Goal: Task Accomplishment & Management: Use online tool/utility

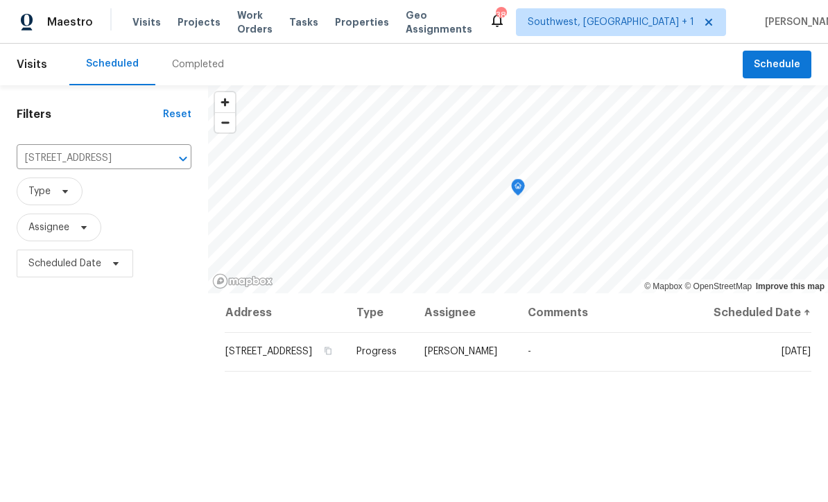
scroll to position [-1, 0]
click at [201, 36] on div "Maestro Visits Projects Work Orders Tasks Properties Geo Assignments 38 Southwe…" at bounding box center [414, 22] width 828 height 44
click at [200, 35] on div "Visits Projects Work Orders Tasks Properties Geo Assignments" at bounding box center [310, 22] width 356 height 28
click at [190, 24] on span "Projects" at bounding box center [199, 22] width 43 height 14
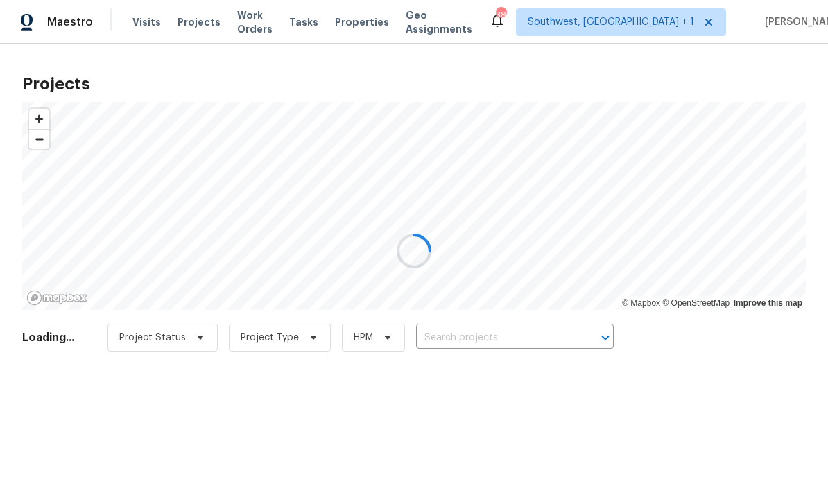
click at [533, 350] on div at bounding box center [414, 251] width 828 height 502
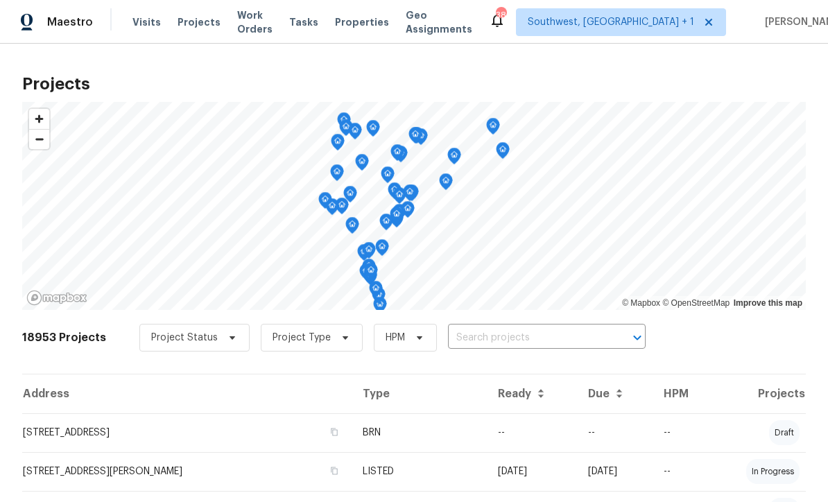
click at [566, 331] on input "text" at bounding box center [527, 337] width 159 height 21
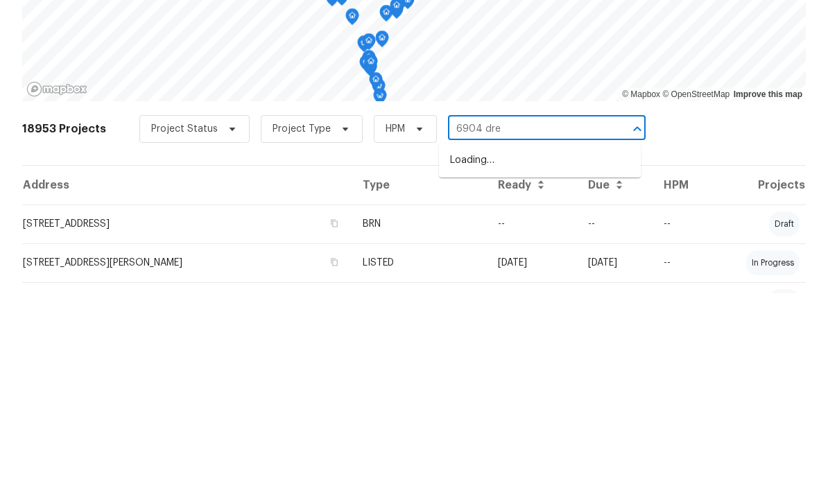
type input "6904 drew"
click at [559, 358] on li "[STREET_ADDRESS][PERSON_NAME]" at bounding box center [540, 369] width 202 height 23
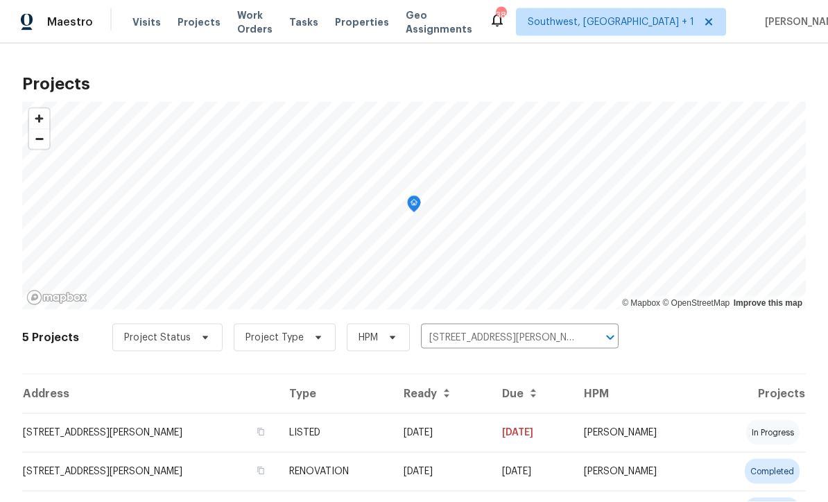
click at [133, 433] on td "[STREET_ADDRESS][PERSON_NAME]" at bounding box center [150, 432] width 256 height 39
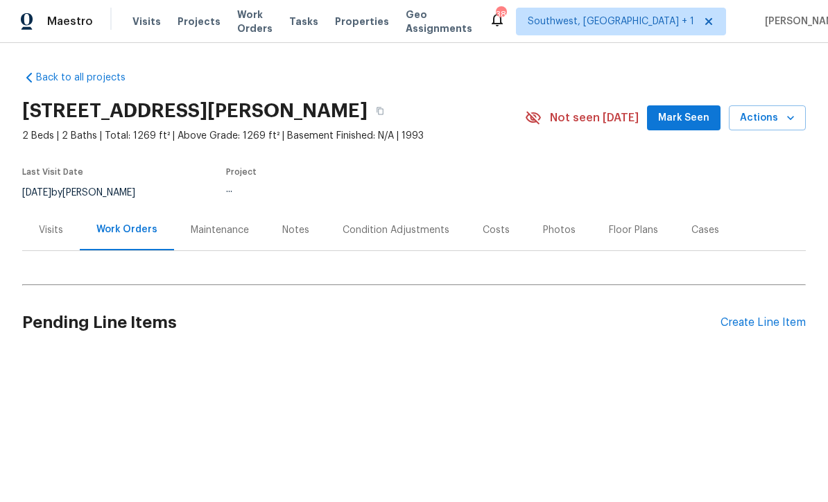
scroll to position [1, 0]
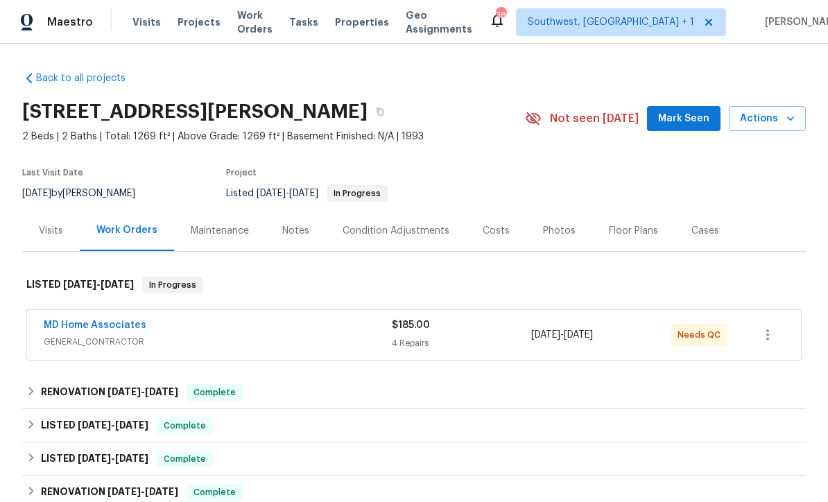
click at [175, 327] on div "MD Home Associates" at bounding box center [218, 326] width 348 height 17
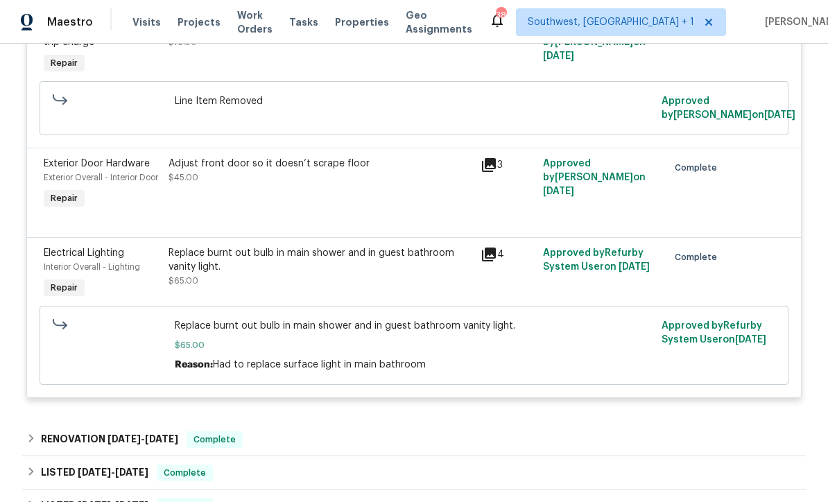
scroll to position [485, 0]
click at [239, 288] on div "Replace burnt out bulb in main shower and in guest bathroom vanity light. $65.00" at bounding box center [321, 268] width 304 height 42
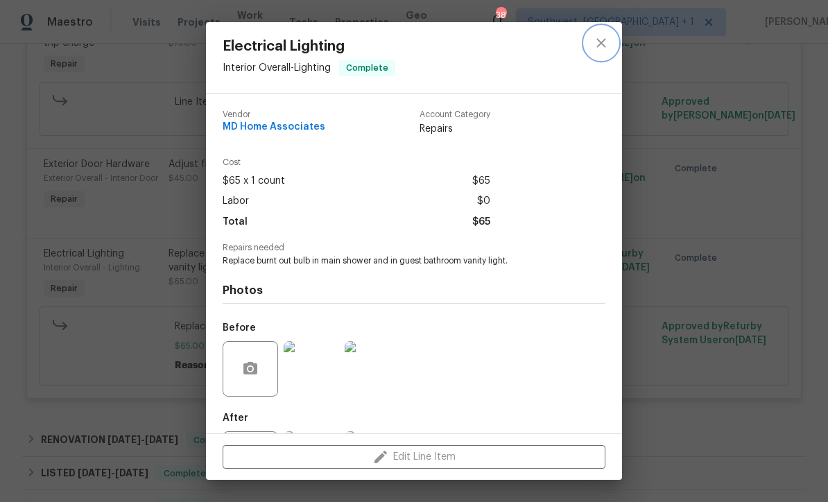
click at [599, 46] on icon "close" at bounding box center [601, 43] width 17 height 17
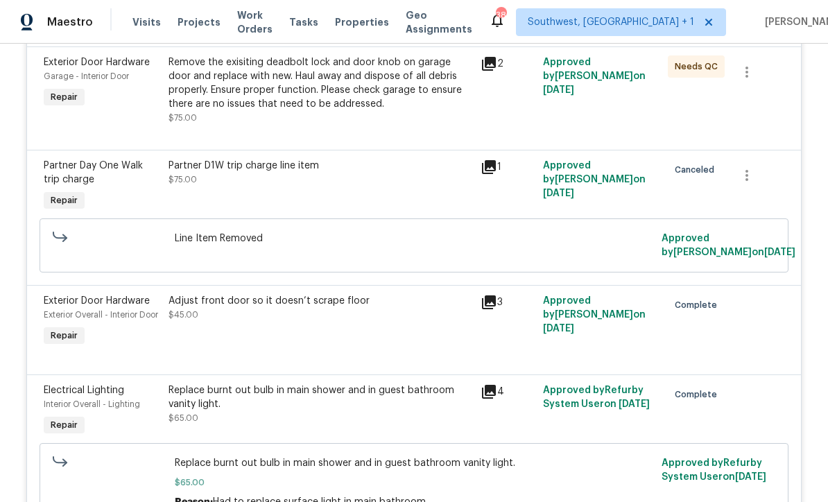
scroll to position [313, 0]
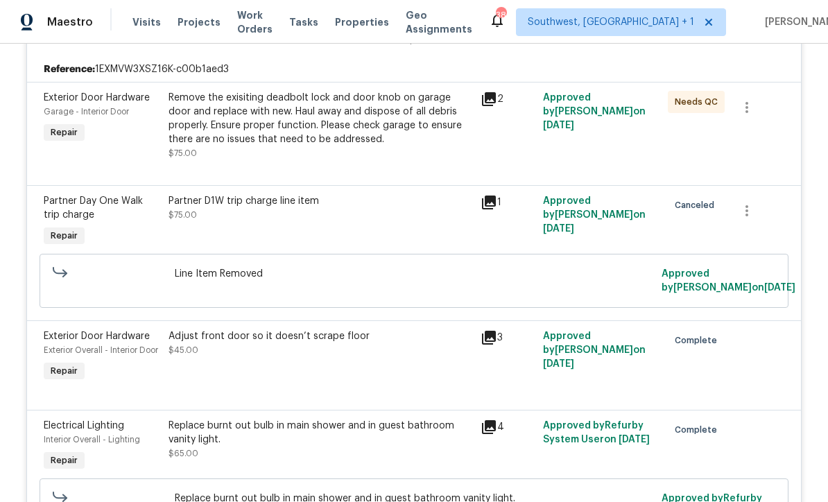
click at [209, 132] on div "Remove the exisiting deadbolt lock and door knob on garage door and replace wit…" at bounding box center [321, 118] width 304 height 55
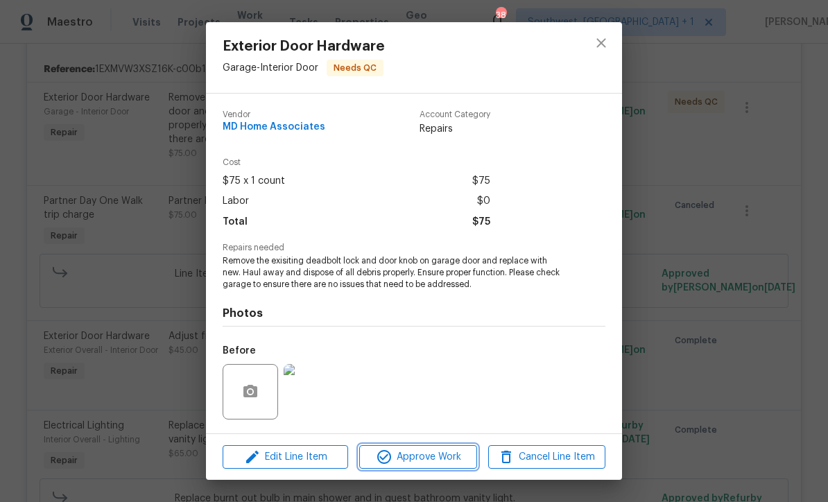
click at [444, 465] on span "Approve Work" at bounding box center [417, 457] width 109 height 17
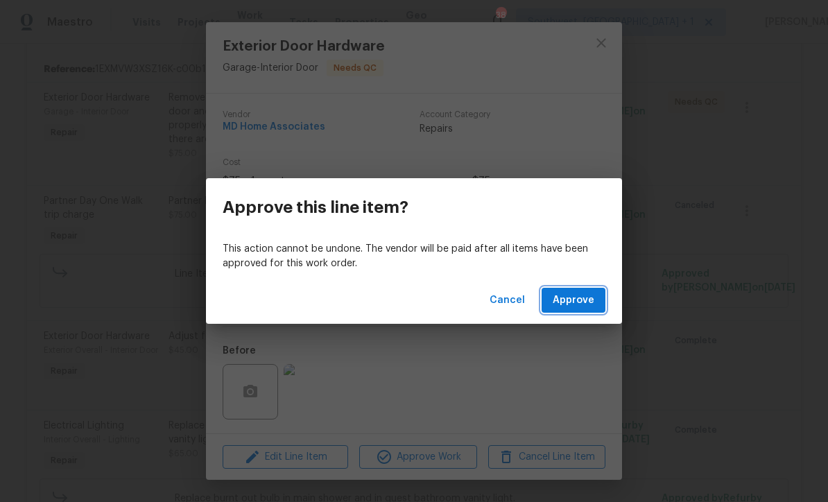
click at [574, 305] on span "Approve" at bounding box center [574, 300] width 42 height 17
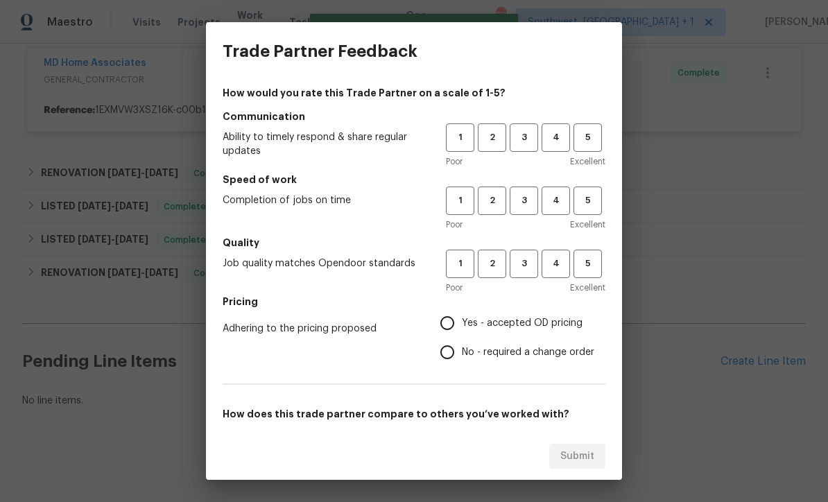
scroll to position [226, 0]
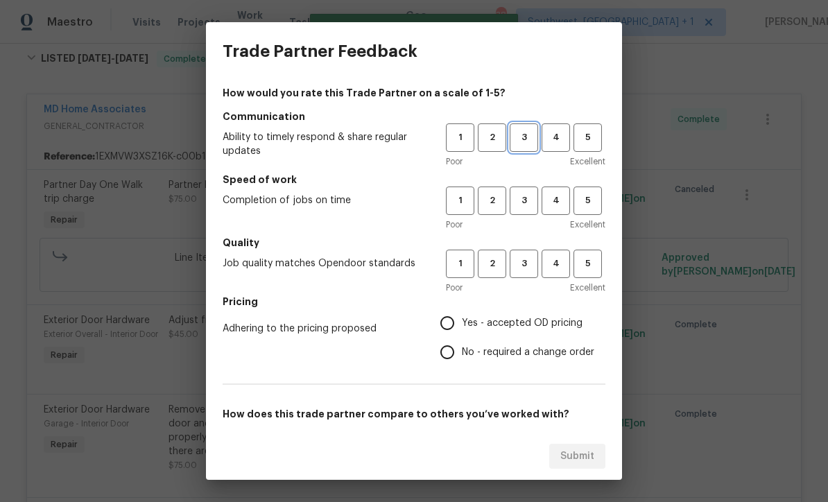
click at [524, 139] on span "3" at bounding box center [524, 138] width 26 height 16
click at [527, 198] on span "3" at bounding box center [524, 201] width 26 height 16
click at [449, 324] on input "Yes - accepted OD pricing" at bounding box center [447, 323] width 29 height 29
radio input "true"
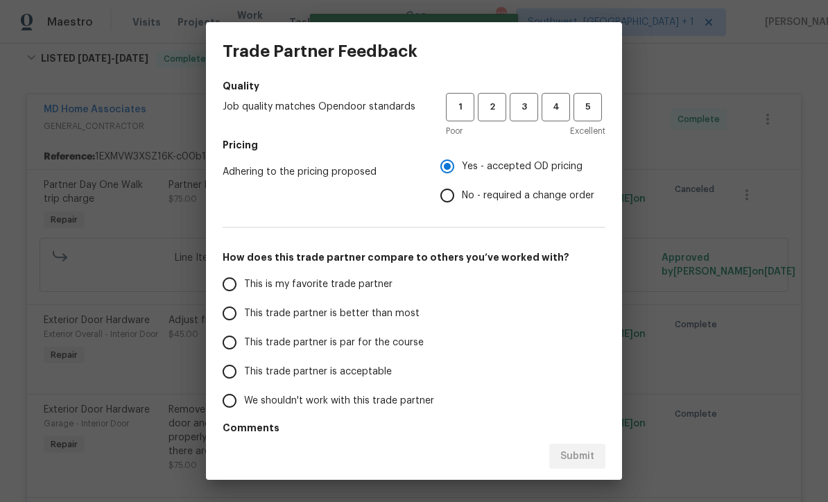
scroll to position [161, 0]
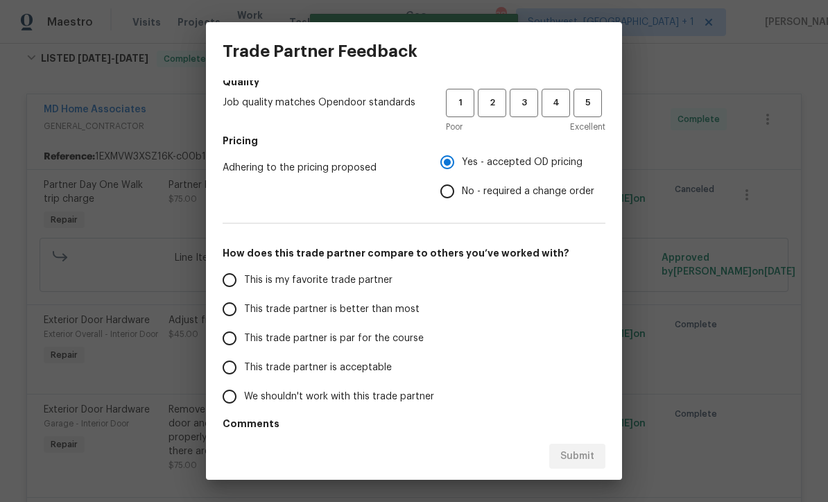
click at [234, 342] on input "This trade partner is par for the course" at bounding box center [229, 338] width 29 height 29
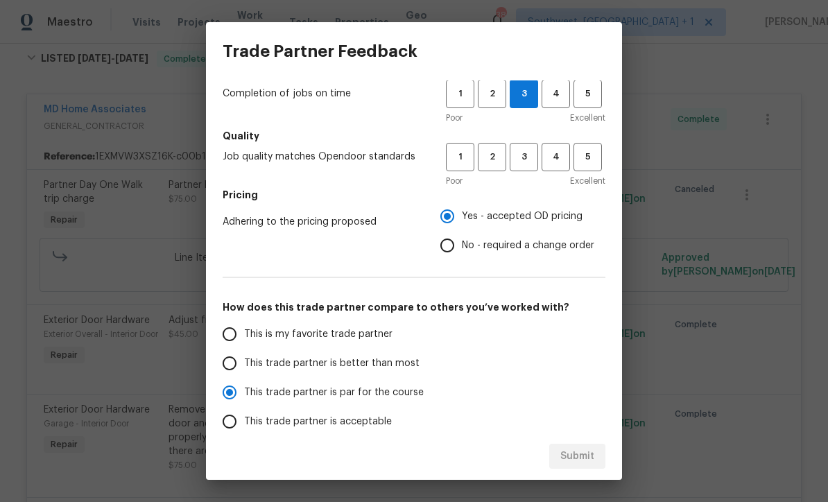
scroll to position [102, 0]
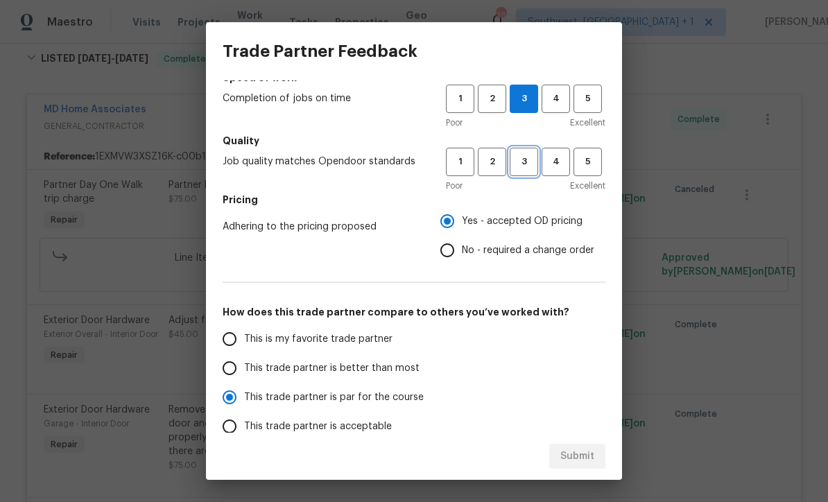
click at [517, 166] on span "3" at bounding box center [524, 162] width 26 height 16
radio input "true"
click at [576, 459] on span "Submit" at bounding box center [577, 456] width 34 height 17
radio input "false"
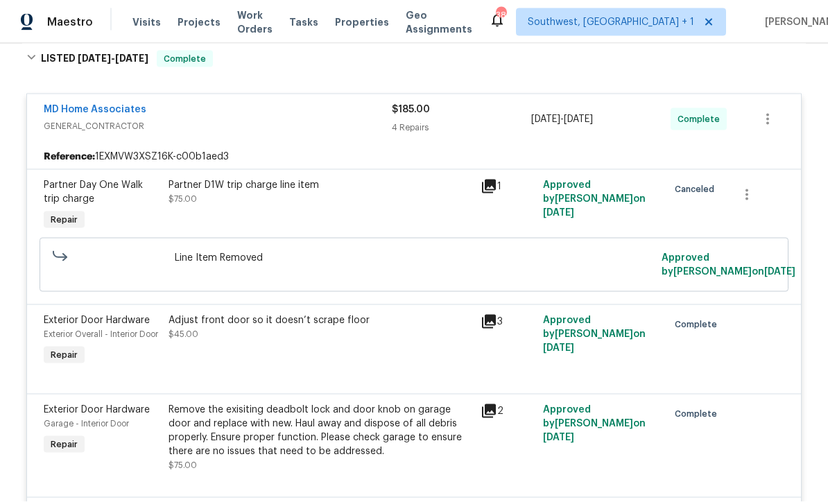
scroll to position [0, 0]
click at [198, 23] on span "Projects" at bounding box center [199, 22] width 43 height 14
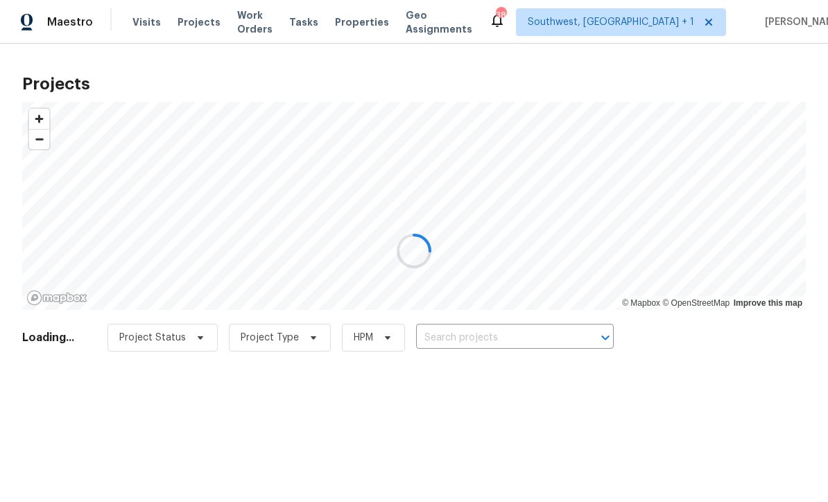
click at [496, 335] on div at bounding box center [414, 251] width 828 height 502
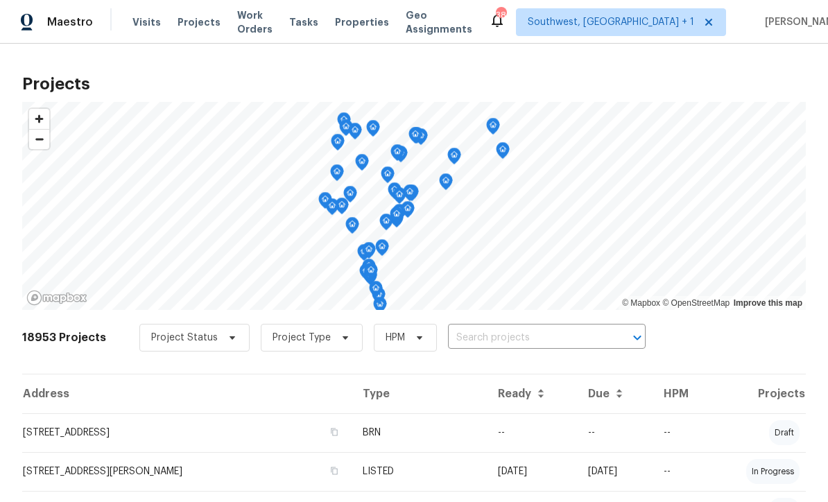
click at [496, 338] on input "text" at bounding box center [527, 337] width 159 height 21
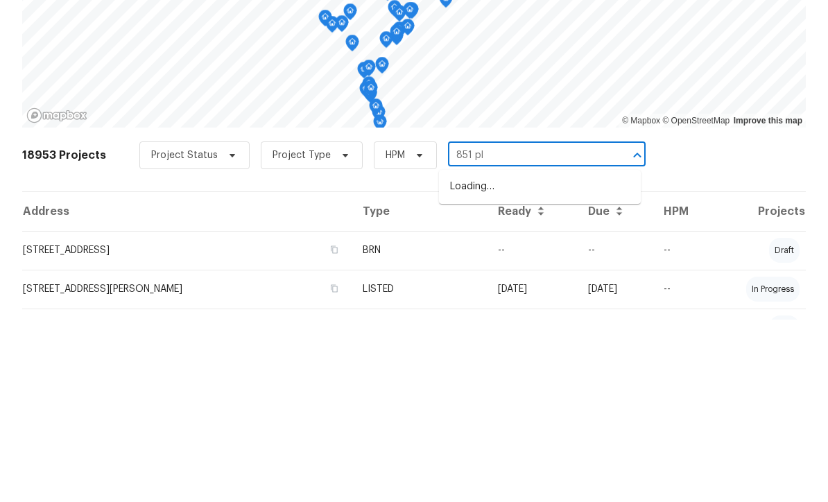
type input "851 pla"
click at [535, 358] on li "[STREET_ADDRESS]" at bounding box center [540, 369] width 202 height 23
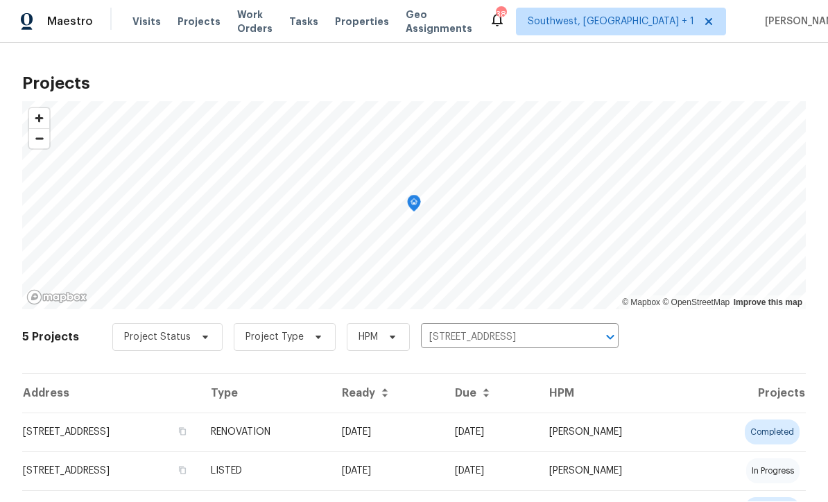
scroll to position [1, 0]
click at [444, 433] on td "[DATE]" at bounding box center [387, 432] width 113 height 39
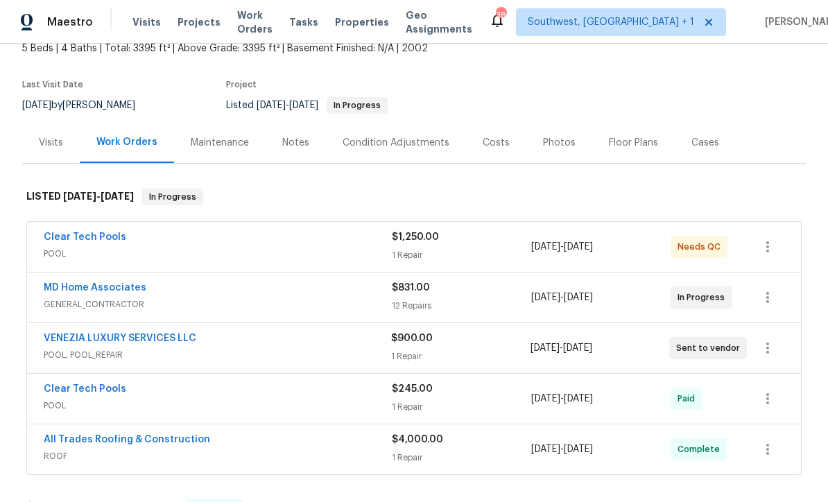
scroll to position [101, 0]
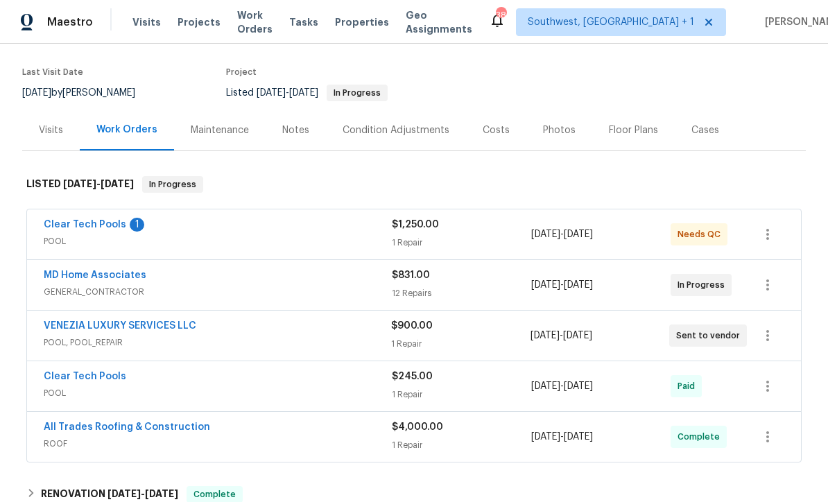
click at [220, 236] on span "POOL" at bounding box center [218, 241] width 348 height 14
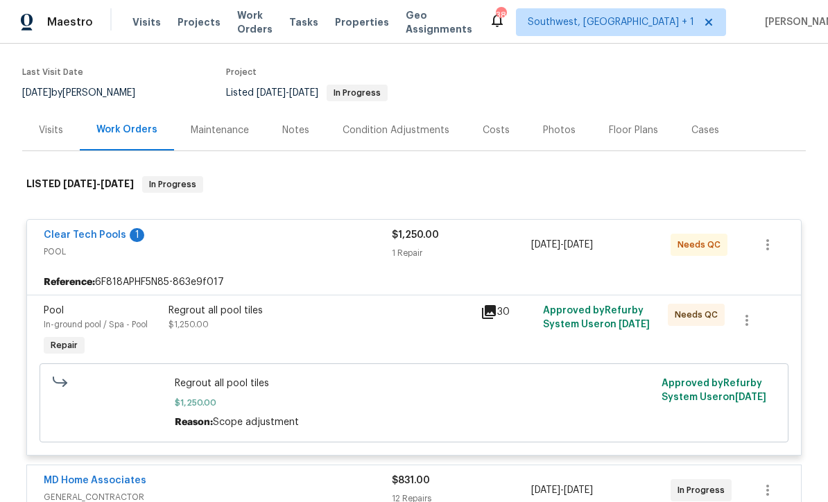
click at [422, 340] on div "Regrout all pool tiles $1,250.00" at bounding box center [320, 332] width 312 height 64
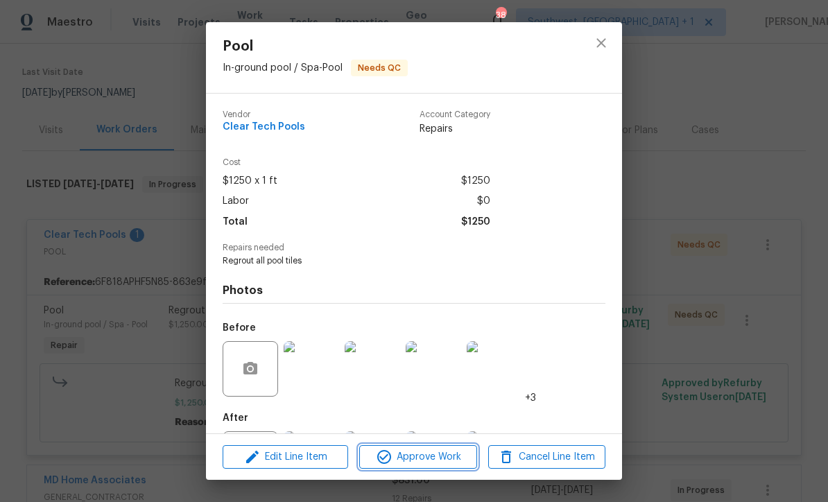
click at [443, 460] on span "Approve Work" at bounding box center [417, 457] width 109 height 17
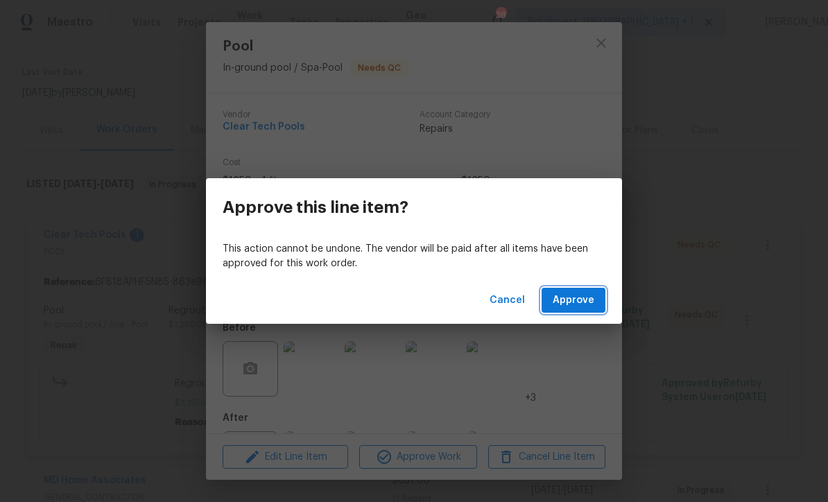
click at [587, 310] on button "Approve" at bounding box center [574, 301] width 64 height 26
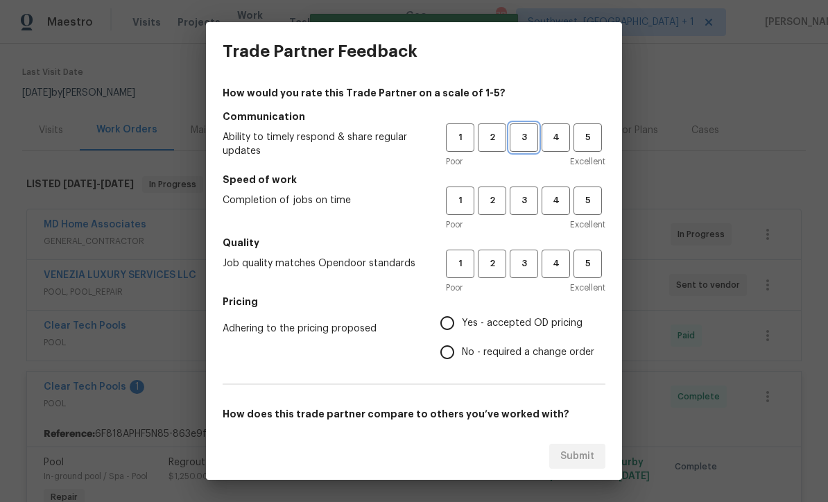
click at [519, 137] on span "3" at bounding box center [524, 138] width 26 height 16
click at [522, 208] on span "3" at bounding box center [524, 201] width 26 height 16
click at [519, 277] on button "3" at bounding box center [524, 264] width 28 height 28
click at [458, 325] on input "Yes - accepted OD pricing" at bounding box center [447, 323] width 29 height 29
radio input "true"
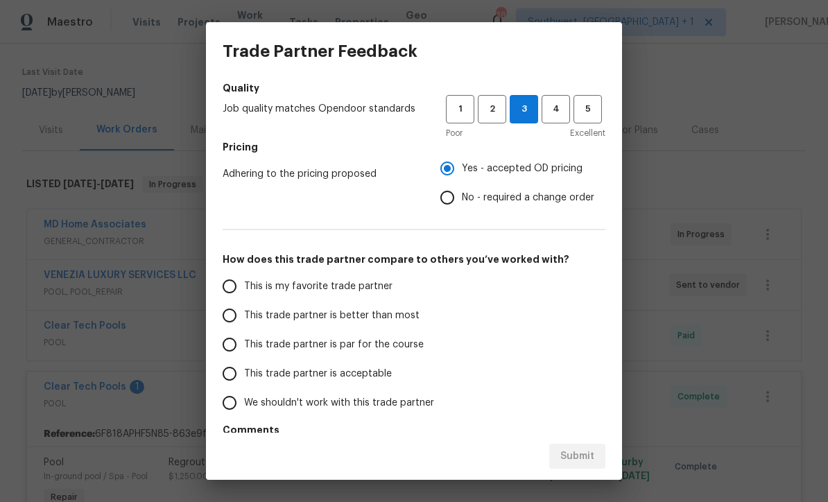
scroll to position [160, 0]
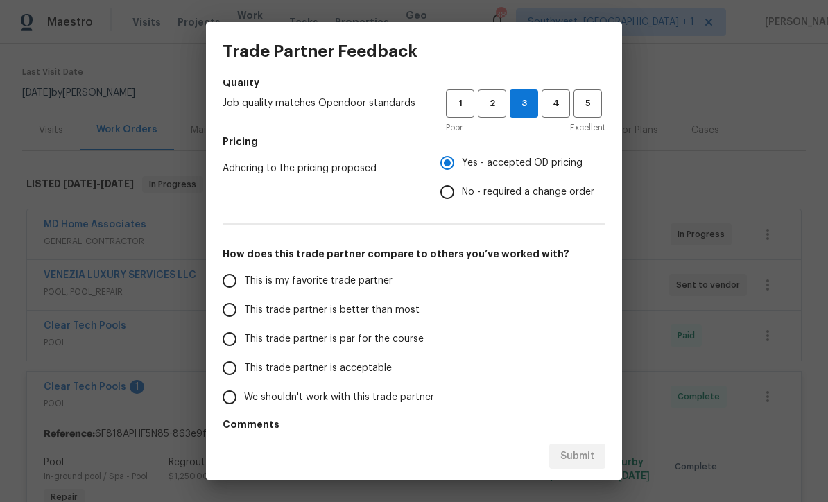
click at [234, 368] on input "This trade partner is acceptable" at bounding box center [229, 368] width 29 height 29
radio input "false"
click at [230, 338] on input "This trade partner is par for the course" at bounding box center [229, 339] width 29 height 29
click at [584, 456] on span "Submit" at bounding box center [577, 456] width 34 height 17
radio input "true"
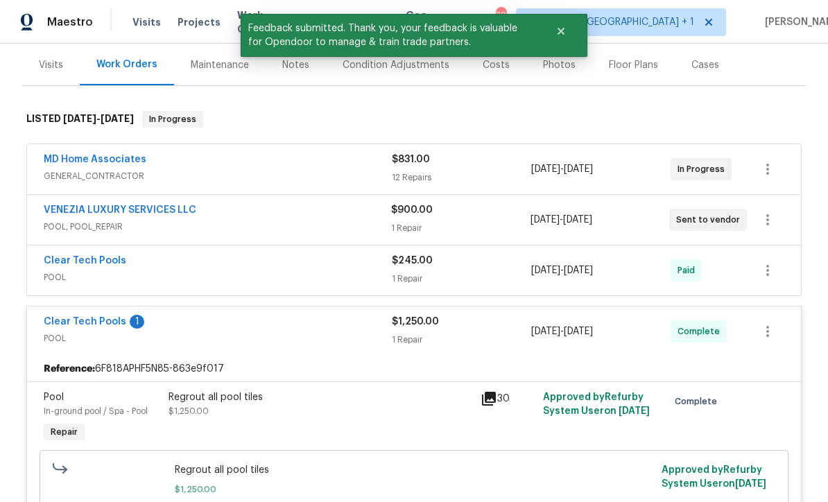
scroll to position [169, 0]
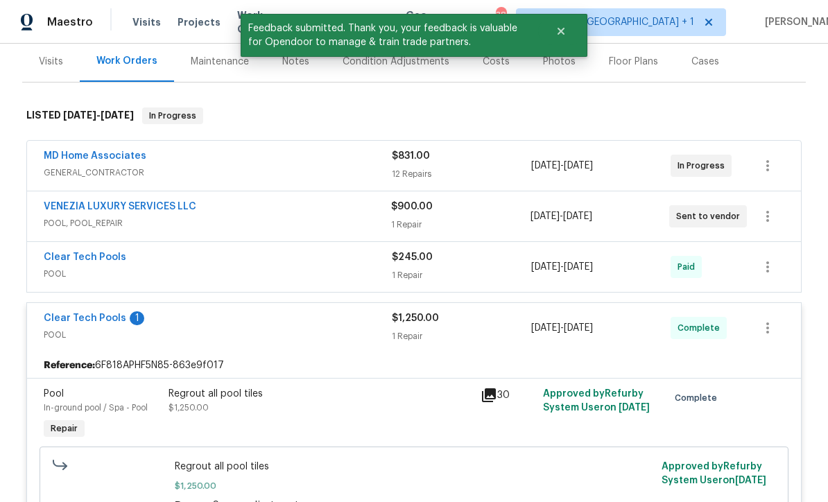
click at [69, 316] on link "Clear Tech Pools" at bounding box center [85, 318] width 83 height 10
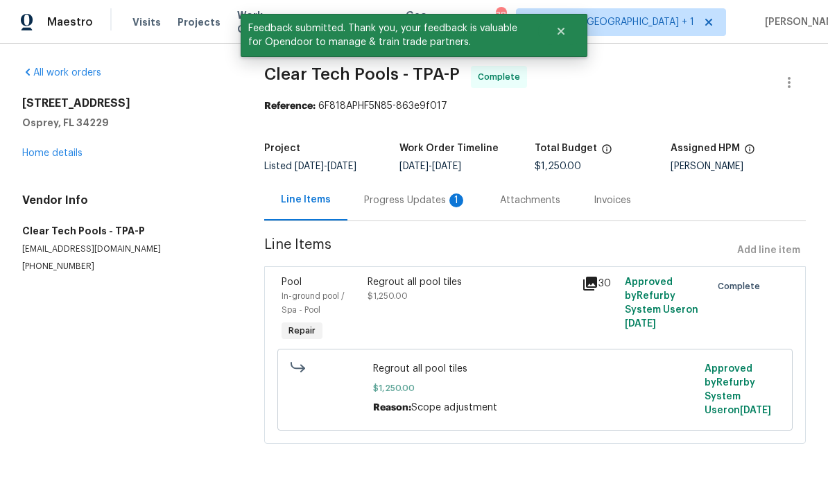
click at [396, 202] on div "Progress Updates 1" at bounding box center [415, 200] width 103 height 14
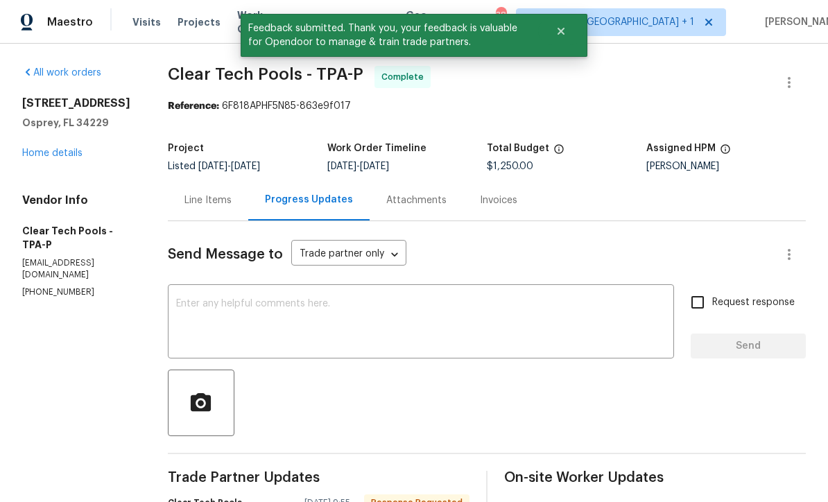
click at [417, 316] on textarea at bounding box center [421, 323] width 490 height 49
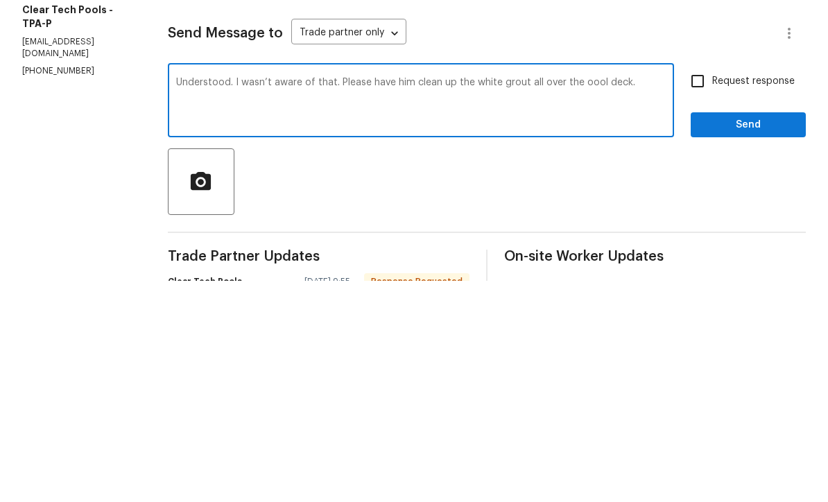
click at [599, 299] on textarea "Understood. I wasn’t aware of that. Please have him clean up the white grout al…" at bounding box center [421, 323] width 490 height 49
type textarea "Understood. I wasn’t aware of that. Please have him clean up the white grout al…"
click at [211, 392] on icon "button" at bounding box center [201, 401] width 20 height 18
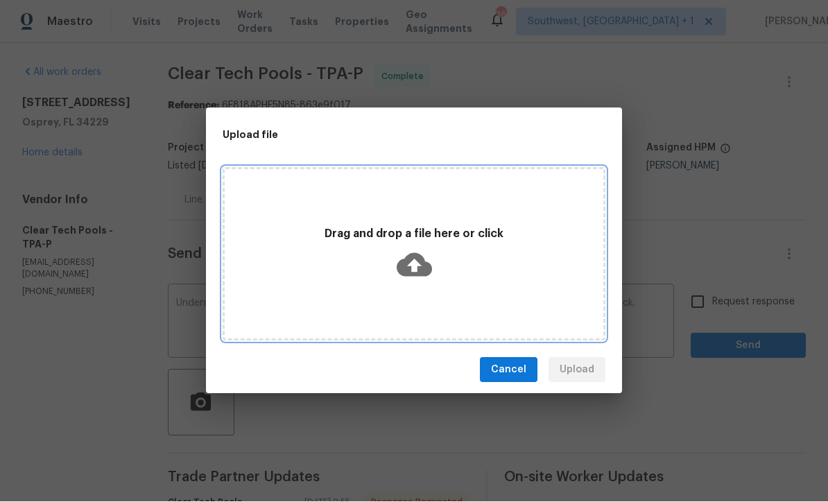
click at [436, 235] on p "Drag and drop a file here or click" at bounding box center [414, 234] width 379 height 15
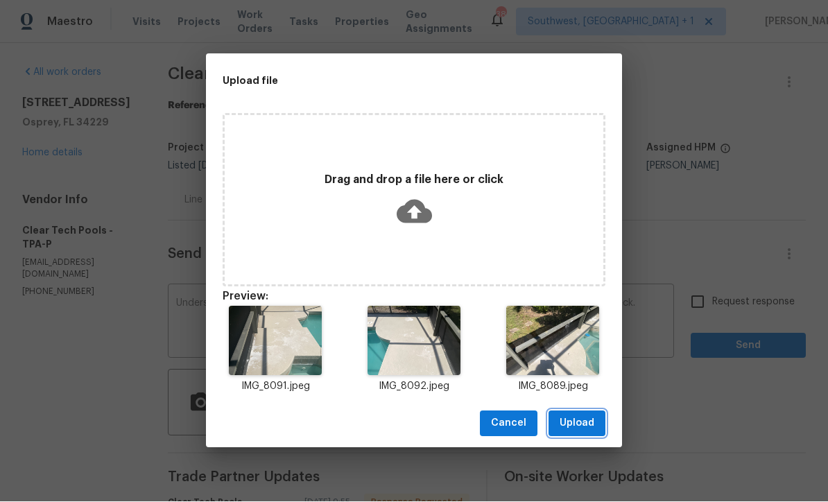
click at [586, 431] on span "Upload" at bounding box center [577, 423] width 35 height 17
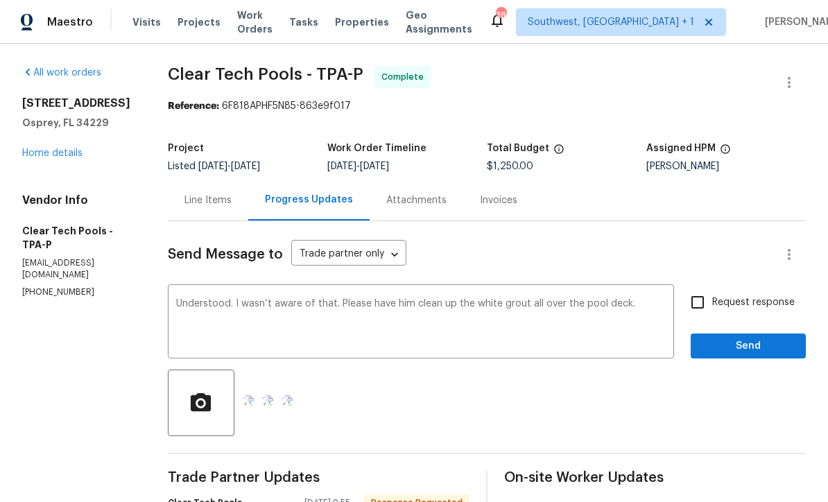
click at [674, 370] on div at bounding box center [487, 403] width 638 height 67
click at [700, 288] on input "Request response" at bounding box center [697, 302] width 29 height 29
checkbox input "true"
click at [534, 299] on textarea "Understood. I wasn’t aware of that. Please have him clean up the white grout al…" at bounding box center [421, 323] width 490 height 49
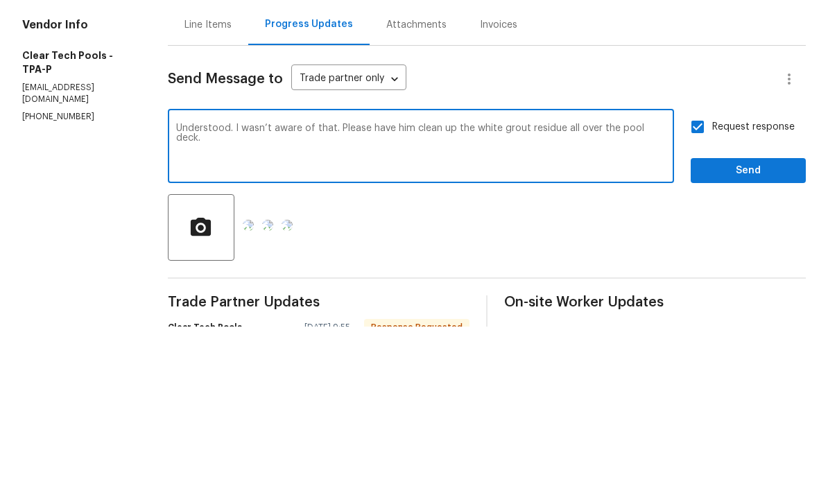
type textarea "Understood. I wasn’t aware of that. Please have him clean up the white grout re…"
click at [754, 338] on span "Send" at bounding box center [748, 346] width 93 height 17
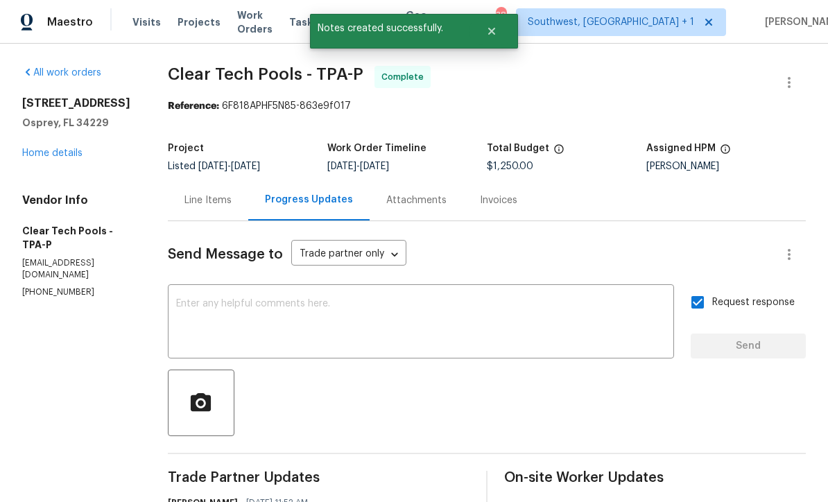
scroll to position [0, 0]
click at [36, 123] on div "[STREET_ADDRESS] Home details" at bounding box center [78, 128] width 112 height 64
click at [508, 299] on textarea at bounding box center [421, 323] width 490 height 49
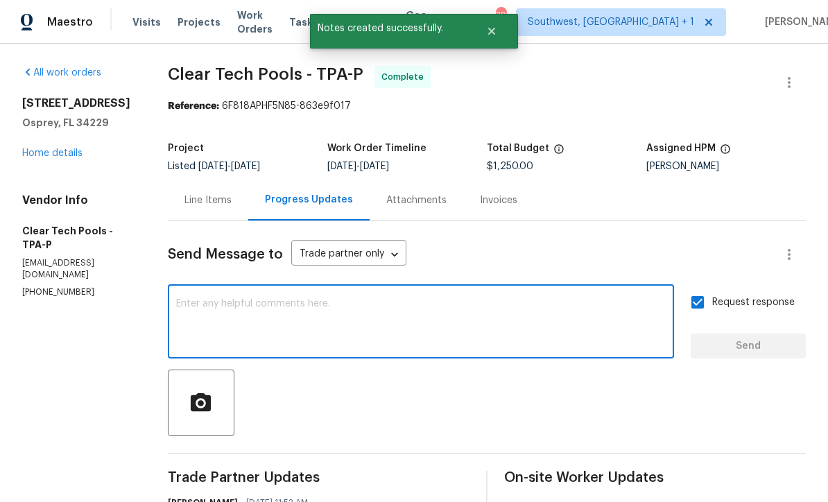
scroll to position [21, 0]
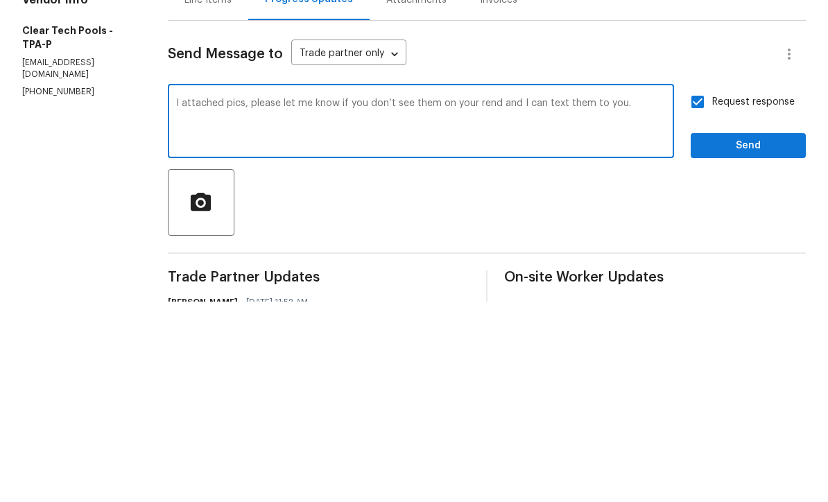
click at [499, 299] on textarea "I attached pics, please let me know if you don’t see them on your rend and I ca…" at bounding box center [421, 323] width 490 height 49
type textarea "I attached pics, please let me know if you don’t see them on your end and I can…"
click at [752, 338] on span "Send" at bounding box center [748, 346] width 93 height 17
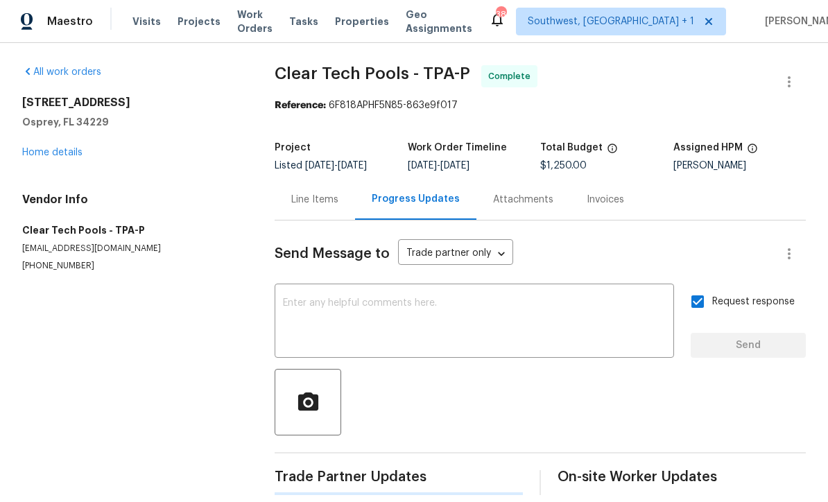
scroll to position [17, 0]
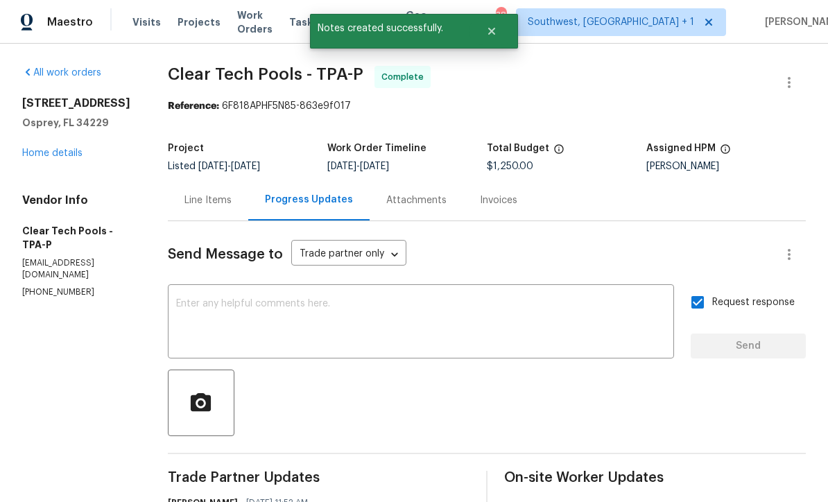
click at [27, 148] on link "Home details" at bounding box center [52, 153] width 60 height 10
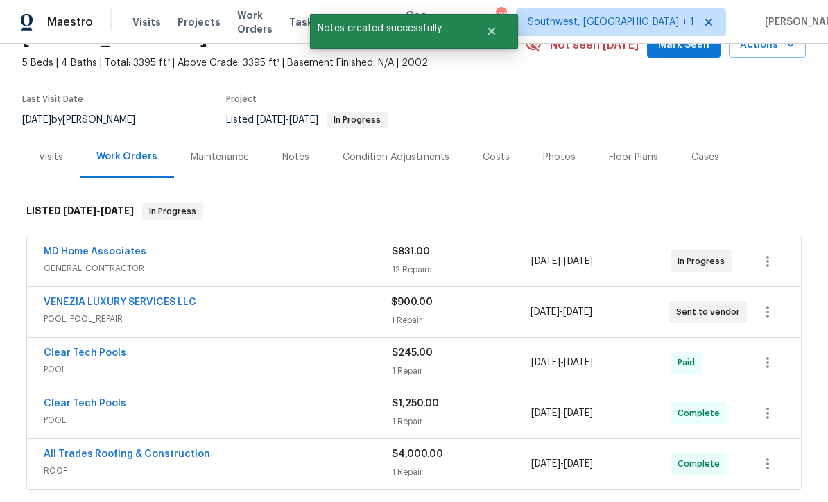
scroll to position [103, 0]
